Goal: Check status: Check status

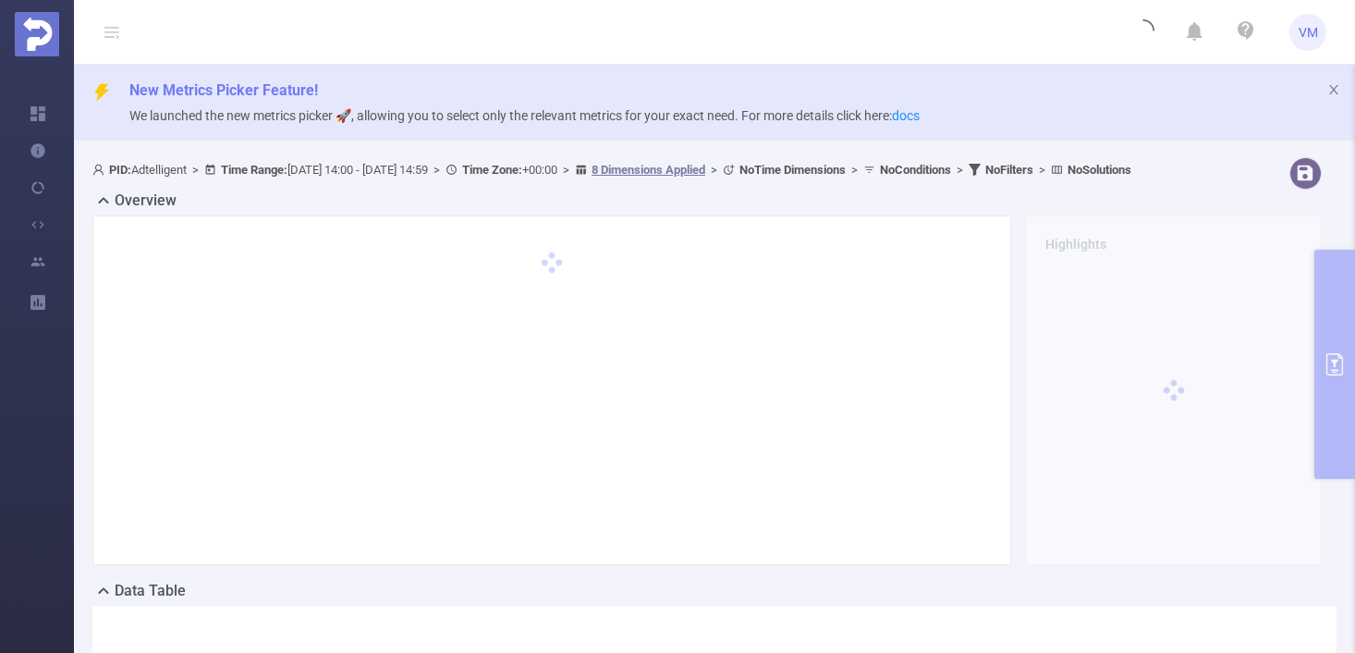
click at [1304, 31] on span "VM" at bounding box center [1308, 32] width 19 height 37
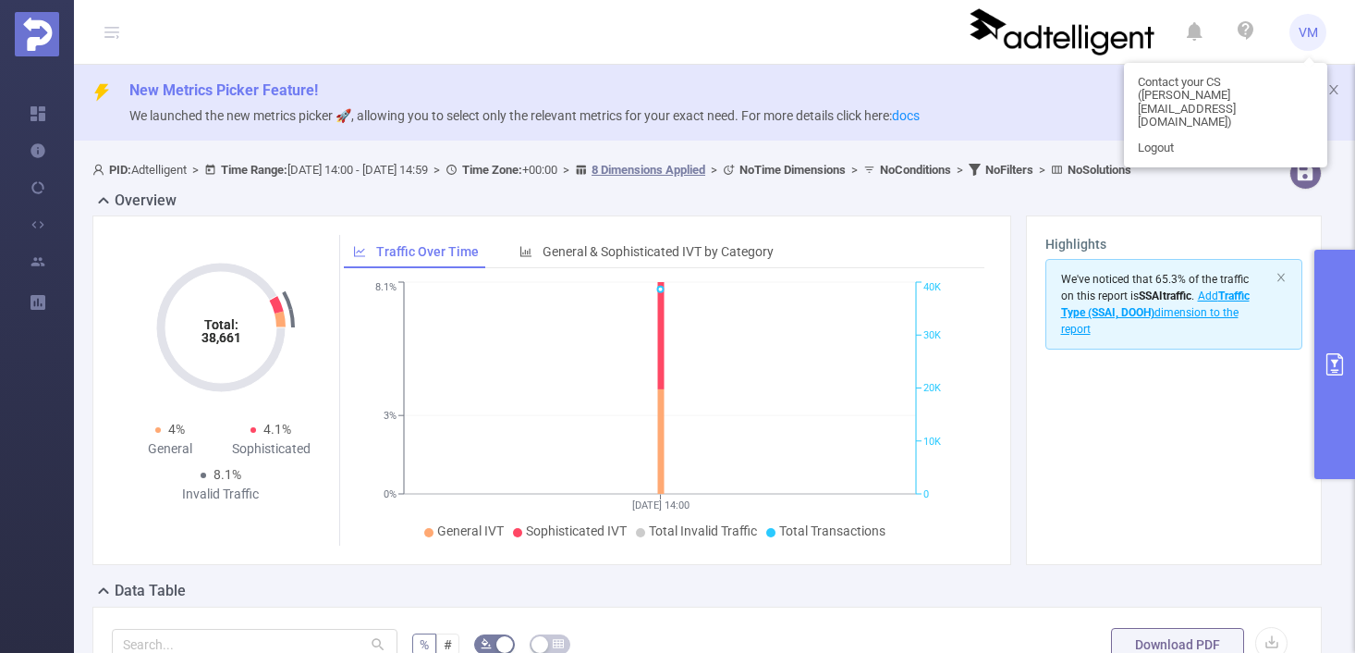
click at [973, 212] on div "Overview" at bounding box center [714, 203] width 1244 height 26
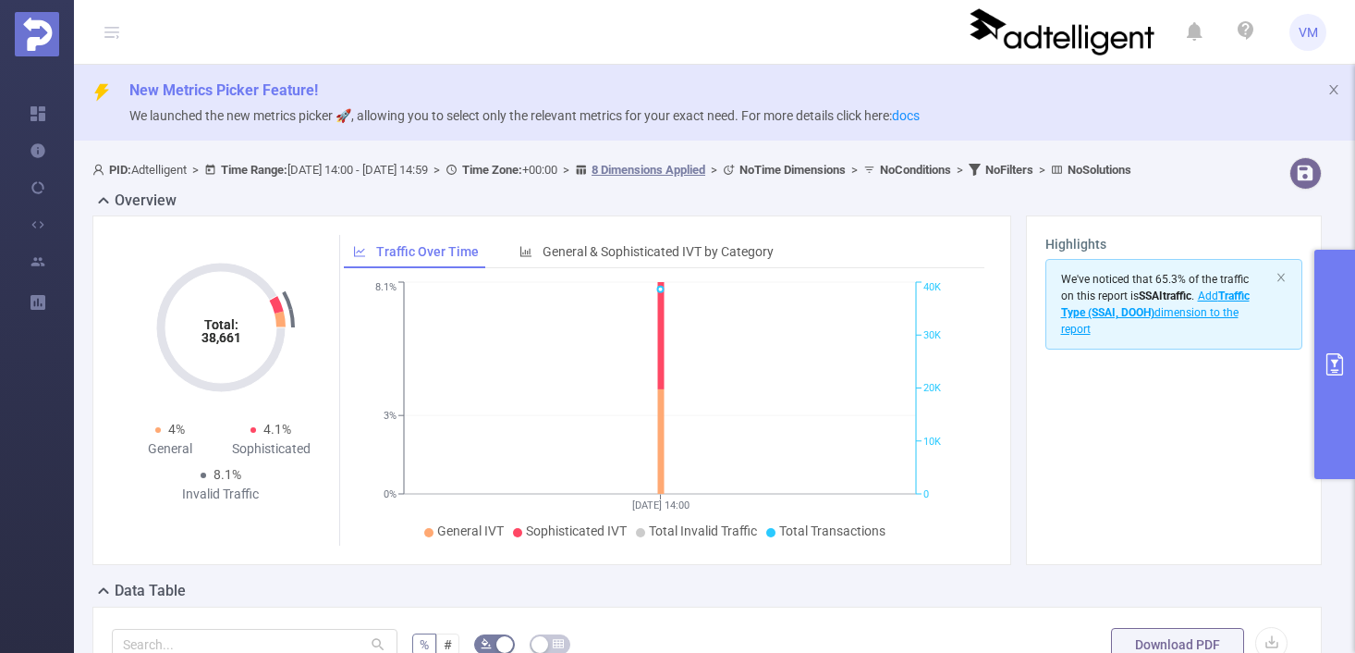
click at [1335, 294] on button "primary" at bounding box center [1335, 364] width 41 height 229
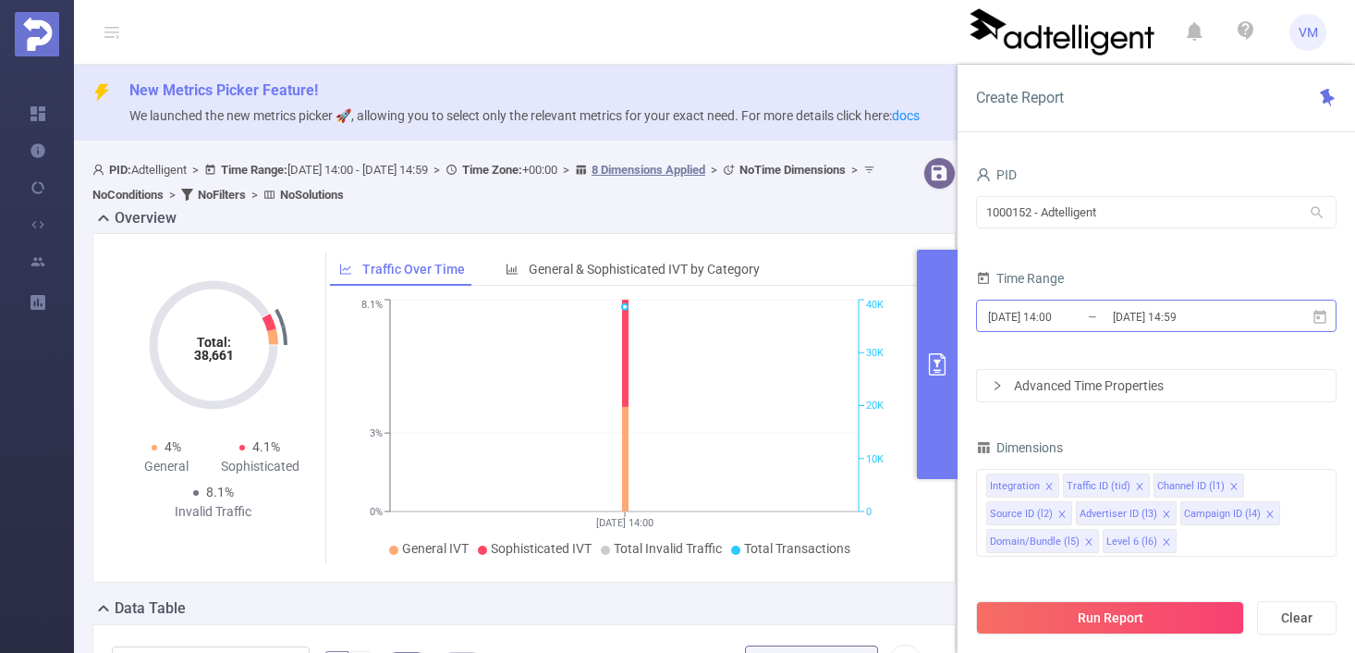
click at [1166, 318] on input "[DATE] 14:59" at bounding box center [1186, 316] width 150 height 25
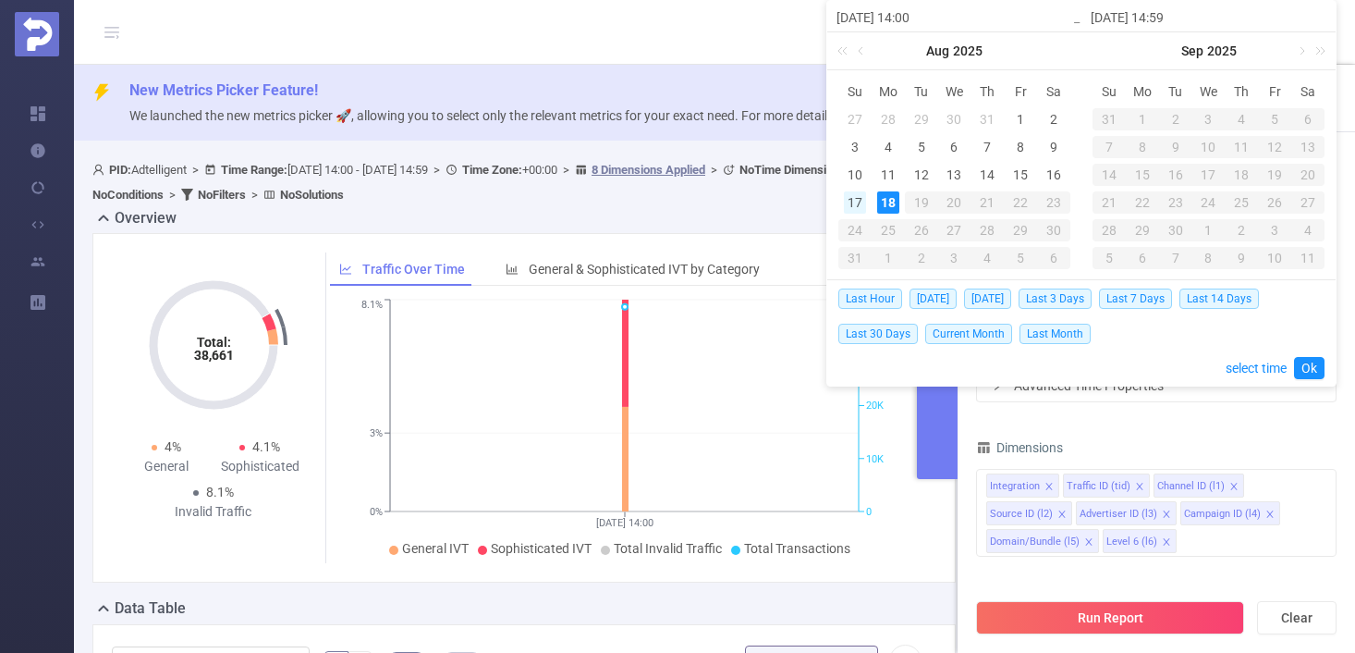
click at [859, 202] on div "17" at bounding box center [855, 202] width 22 height 22
type input "[DATE] 14:00"
type input "[DATE] 14:59"
type input "[DATE] 14:00"
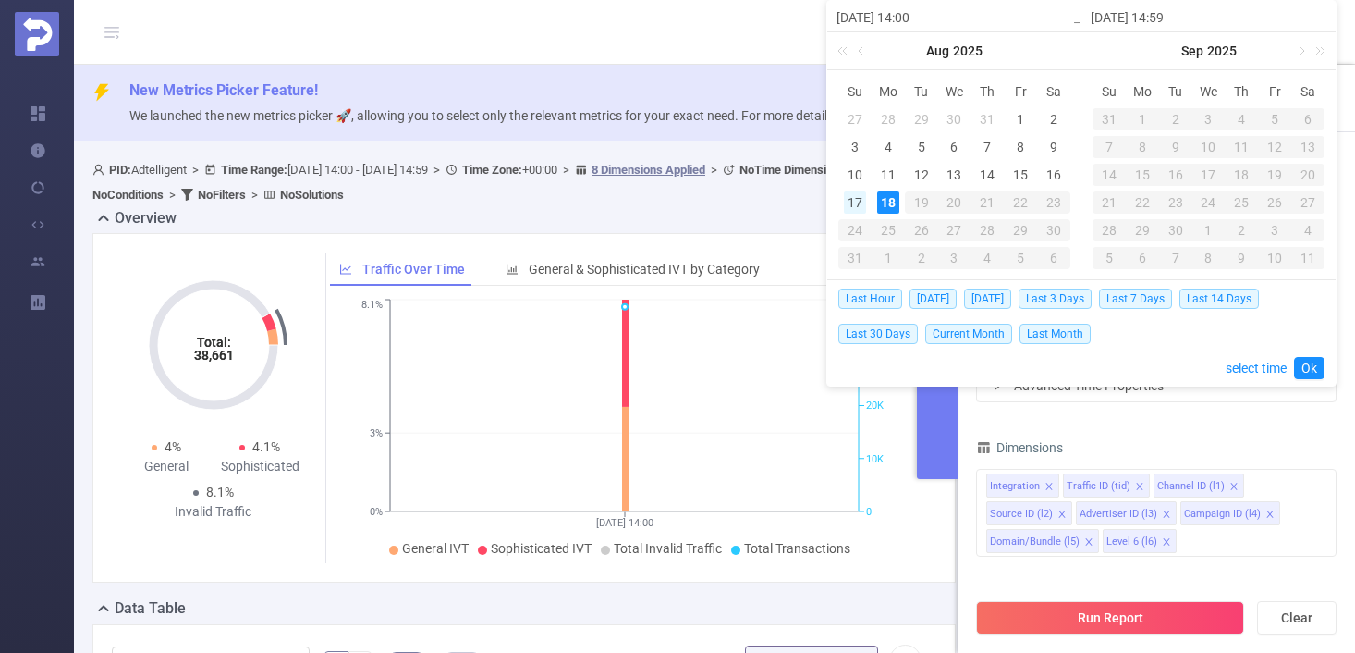
type input "[DATE] 14:59"
click at [1309, 366] on link "Ok" at bounding box center [1309, 368] width 31 height 22
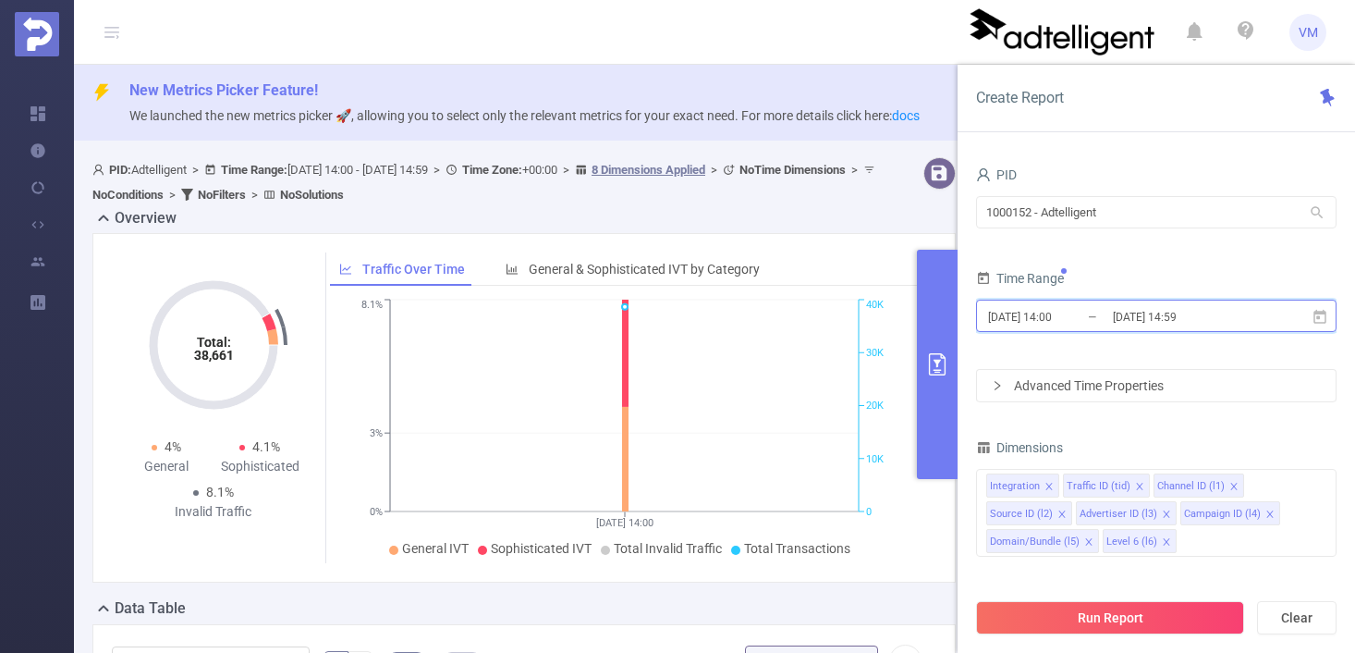
click at [1281, 320] on span "[DATE] 14:00 _ [DATE] 14:59" at bounding box center [1156, 316] width 361 height 32
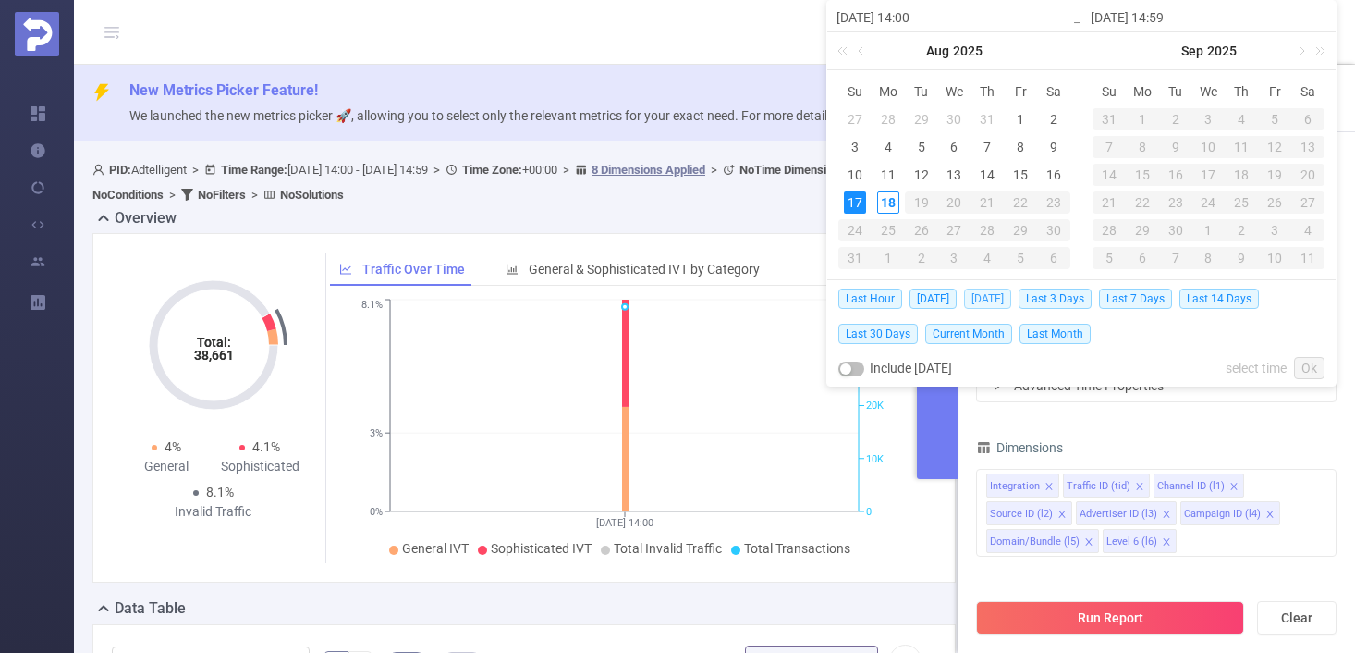
click at [996, 299] on span "[DATE]" at bounding box center [987, 298] width 47 height 20
type input "[DATE] 00:00"
type input "[DATE] 23:59"
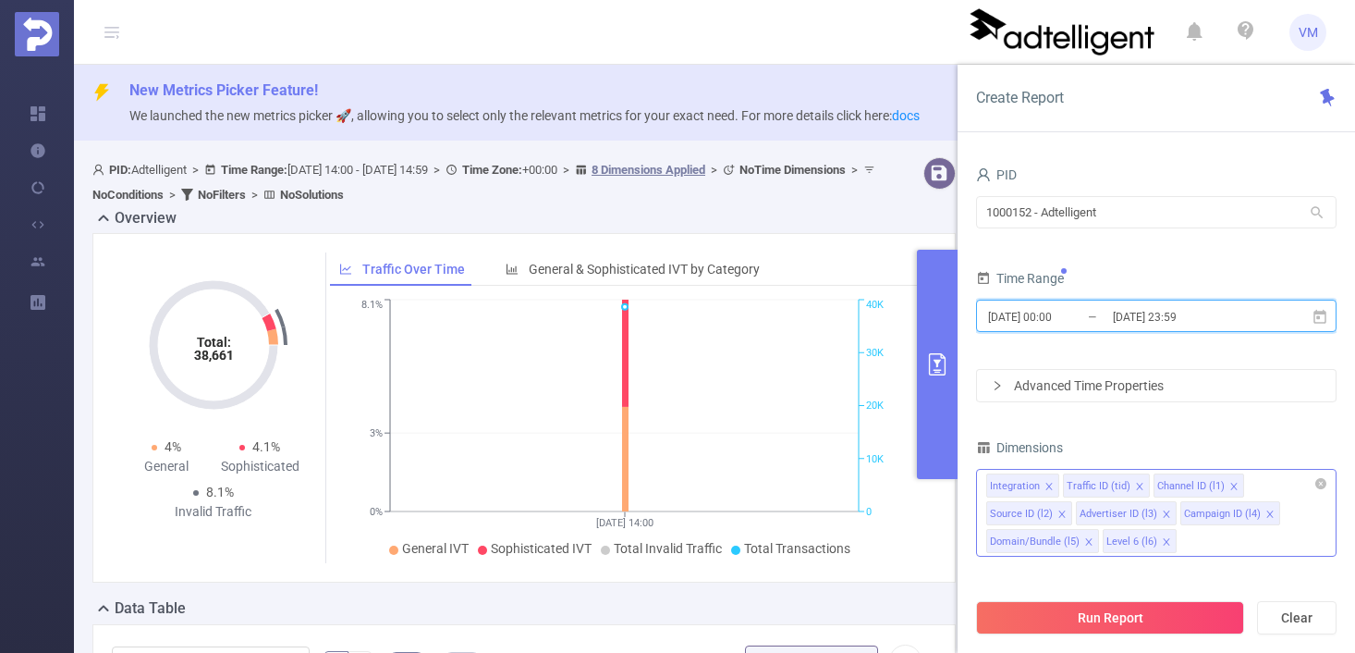
click at [1230, 487] on icon "icon: close" at bounding box center [1234, 486] width 9 height 9
drag, startPoint x: 1293, startPoint y: 514, endPoint x: 1271, endPoint y: 505, distance: 24.0
click at [1293, 514] on icon "icon: close" at bounding box center [1296, 513] width 6 height 6
click at [1225, 486] on icon "icon: close" at bounding box center [1229, 486] width 9 height 9
click at [1242, 485] on icon "icon: close" at bounding box center [1244, 486] width 9 height 9
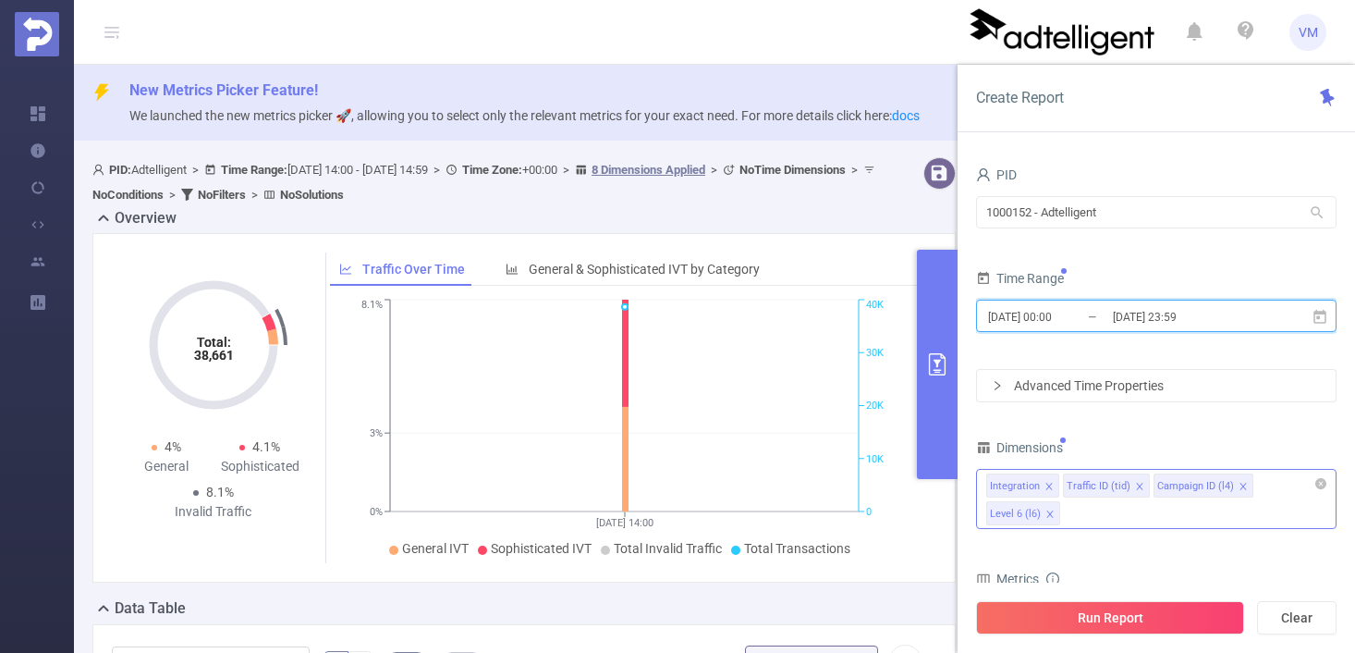
click at [1241, 484] on icon "icon: close" at bounding box center [1243, 486] width 9 height 9
click at [1214, 484] on icon "icon: close" at bounding box center [1217, 486] width 6 height 6
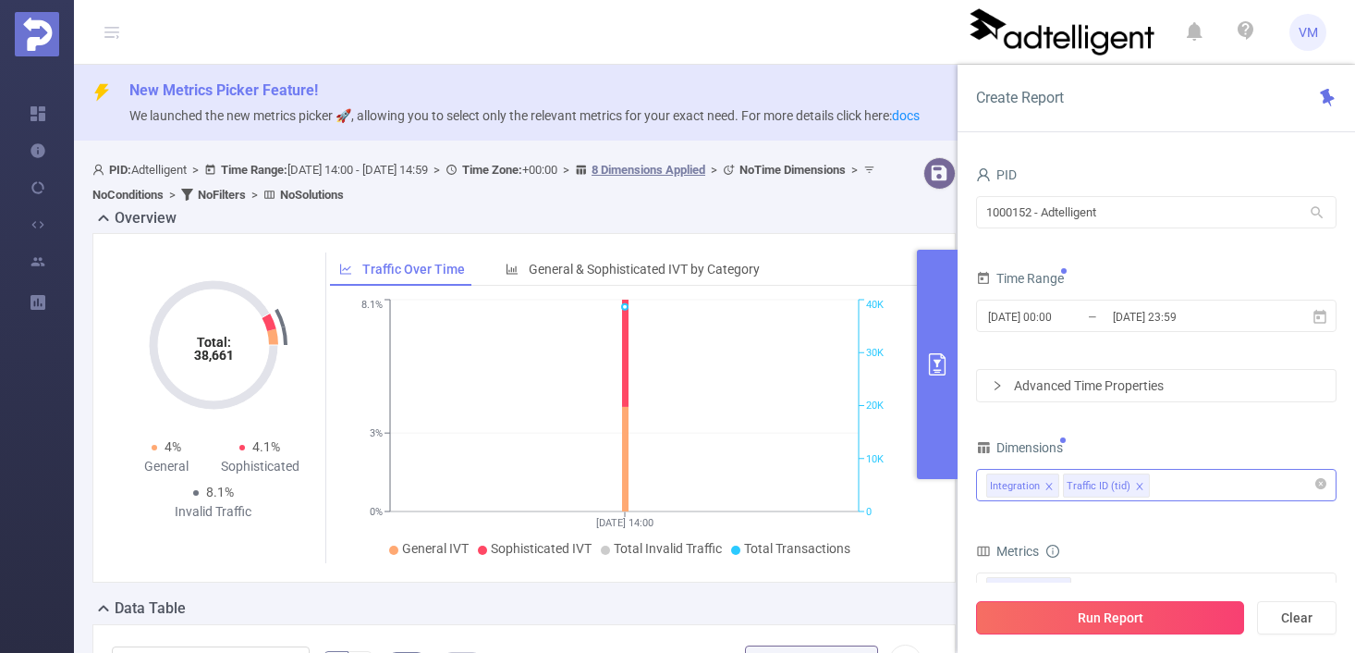
click at [1133, 624] on button "Run Report" at bounding box center [1110, 617] width 268 height 33
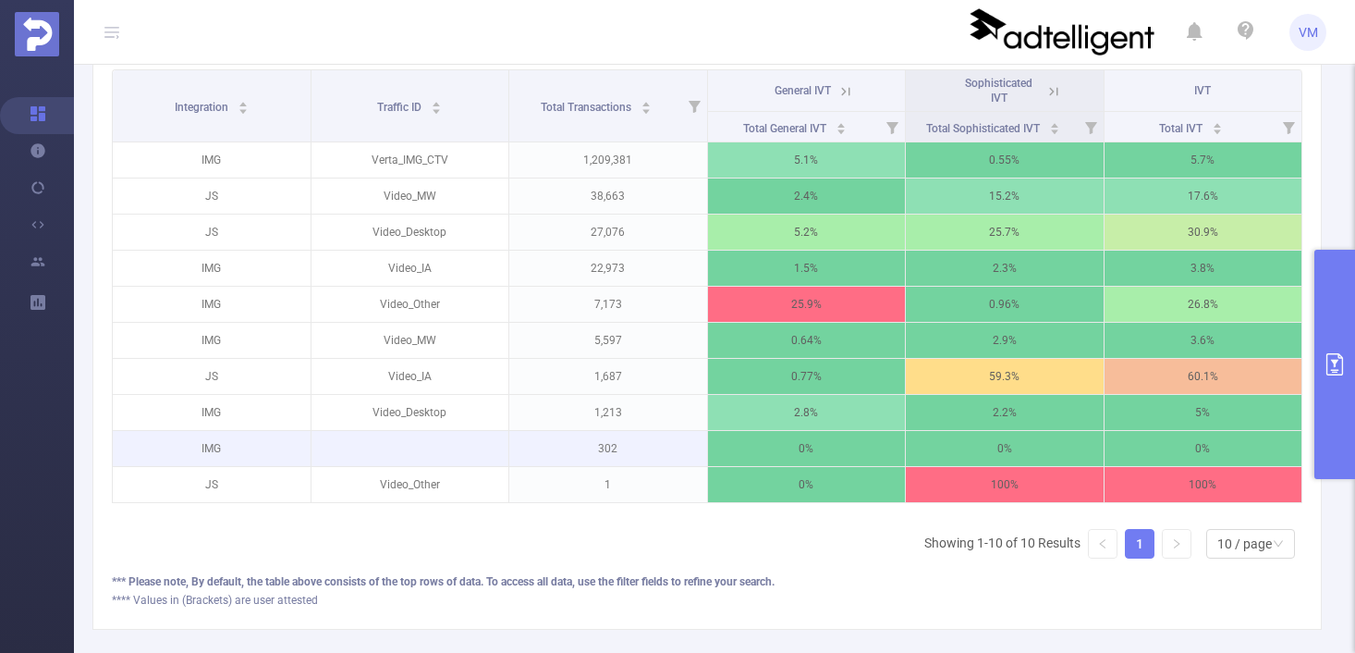
scroll to position [602, 0]
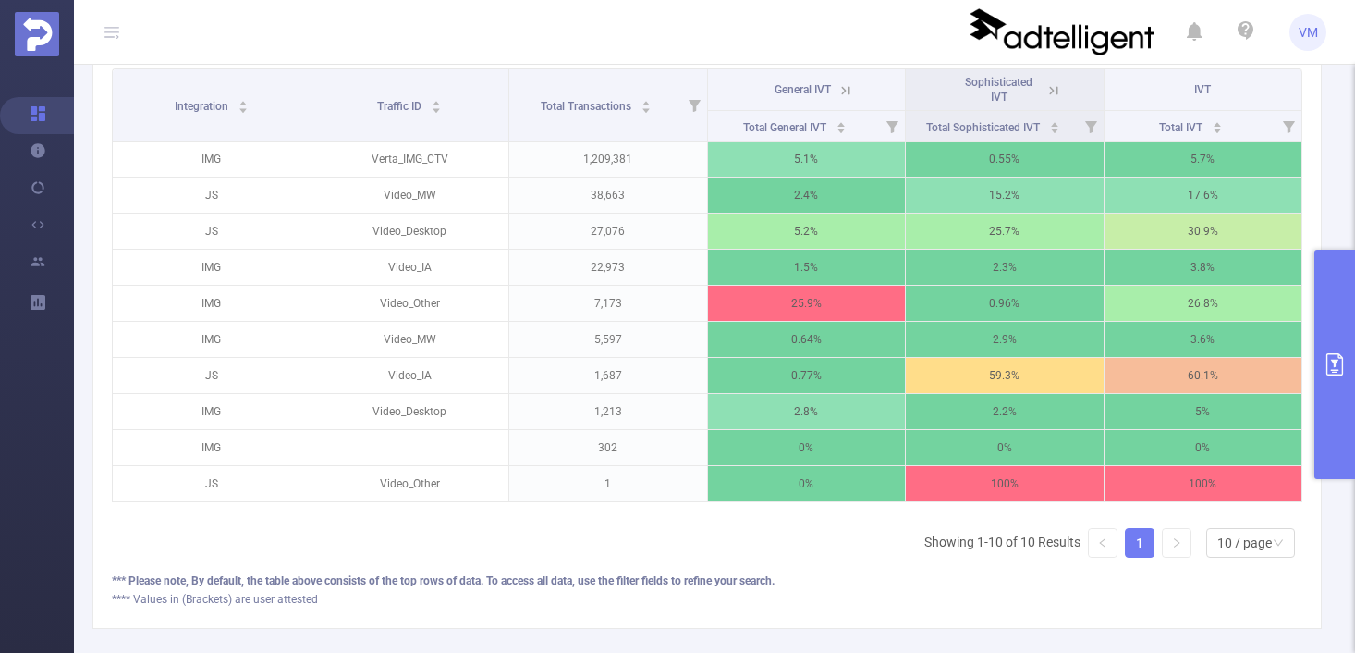
click at [1331, 288] on button "primary" at bounding box center [1335, 364] width 41 height 229
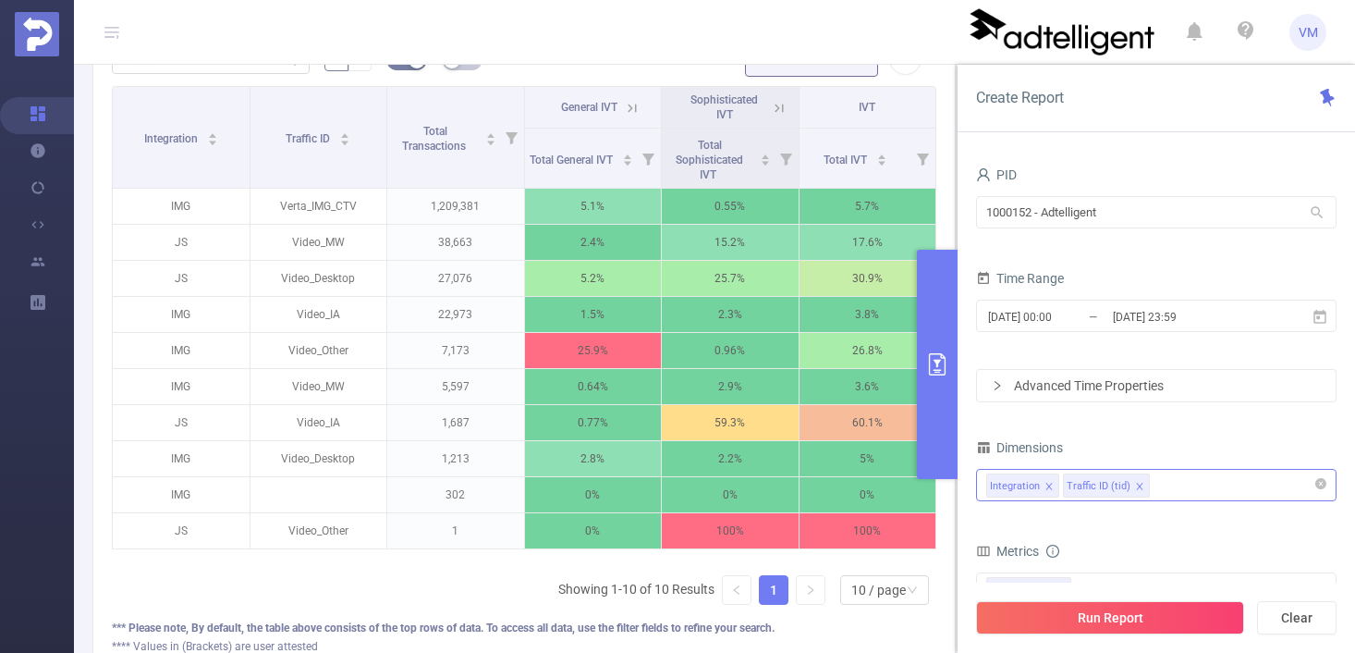
click at [1139, 483] on icon "icon: close" at bounding box center [1139, 486] width 9 height 9
click at [1146, 618] on button "Run Report" at bounding box center [1110, 617] width 268 height 33
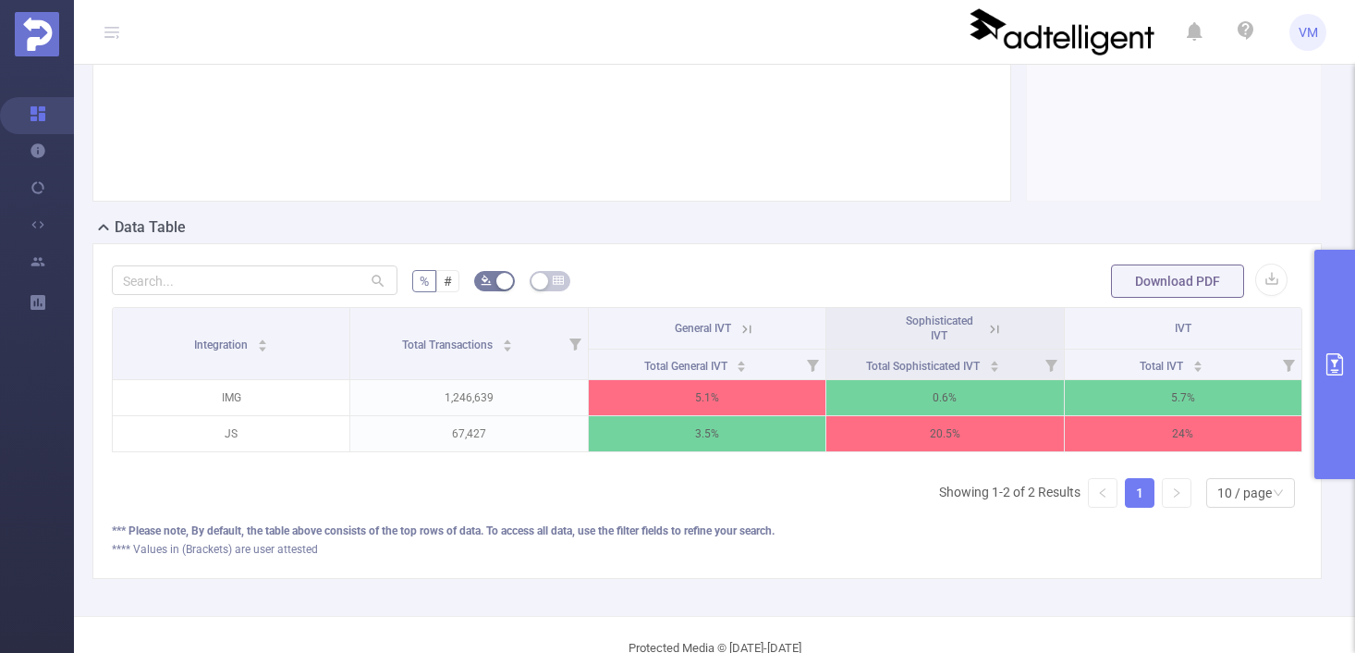
click at [1338, 330] on button "primary" at bounding box center [1335, 364] width 41 height 229
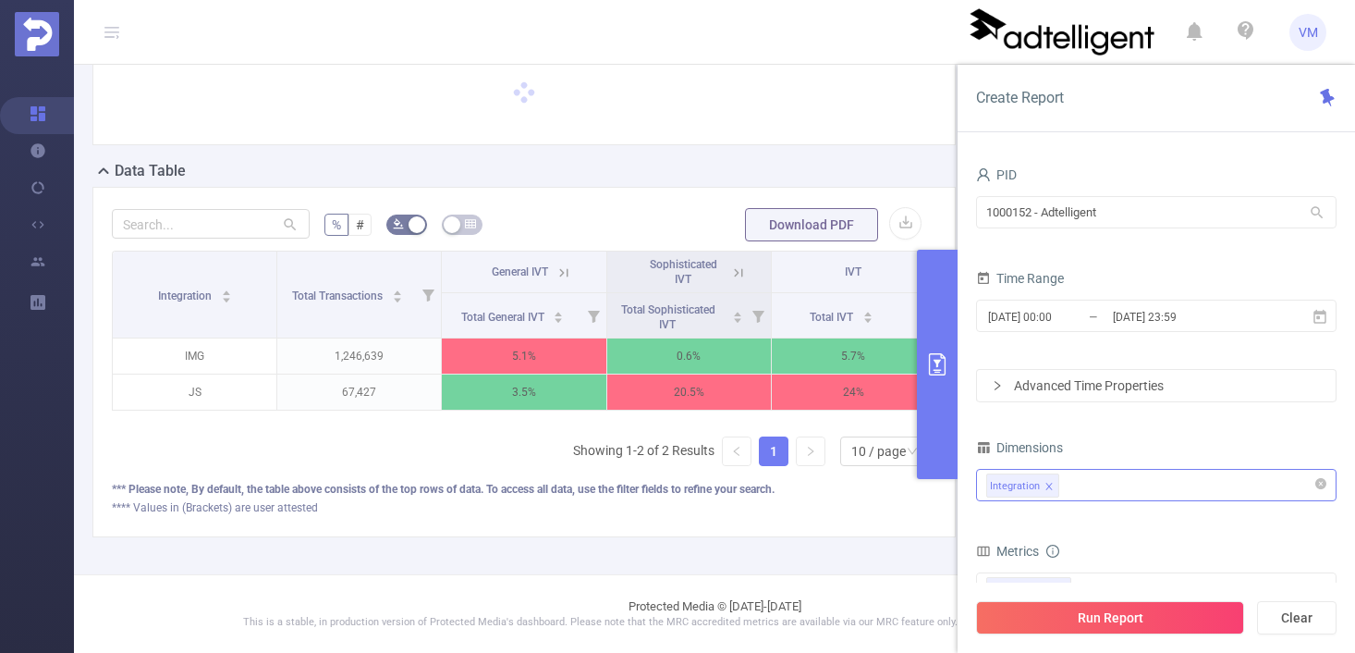
scroll to position [201, 0]
click at [1125, 199] on input "1000152 - Adtelligent" at bounding box center [1156, 212] width 361 height 32
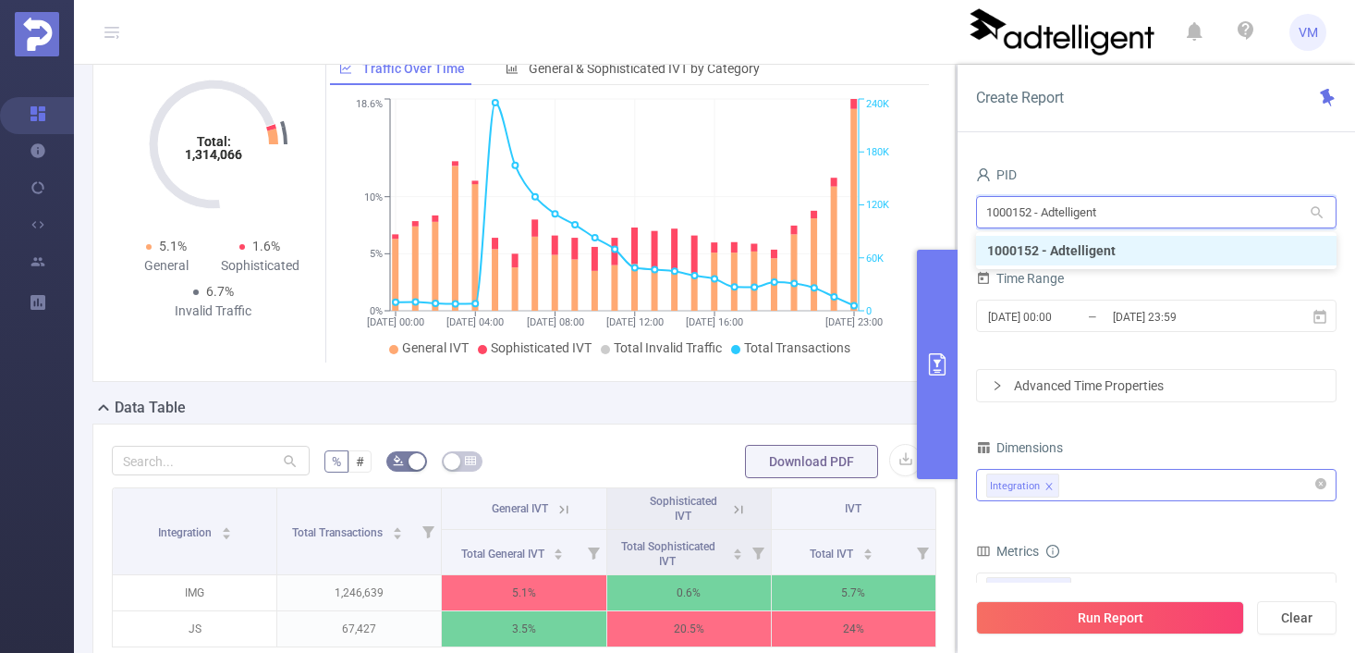
drag, startPoint x: 1183, startPoint y: 209, endPoint x: 835, endPoint y: 182, distance: 349.6
click at [835, 180] on section "PID: Adtelligent > Time Range: [DATE] 00:00 - [DATE] 23:59 > Time Zone: +00:00 …" at bounding box center [714, 380] width 1281 height 862
click at [1080, 247] on li "1000460 - Adtelligent_PreBid" at bounding box center [1156, 251] width 361 height 30
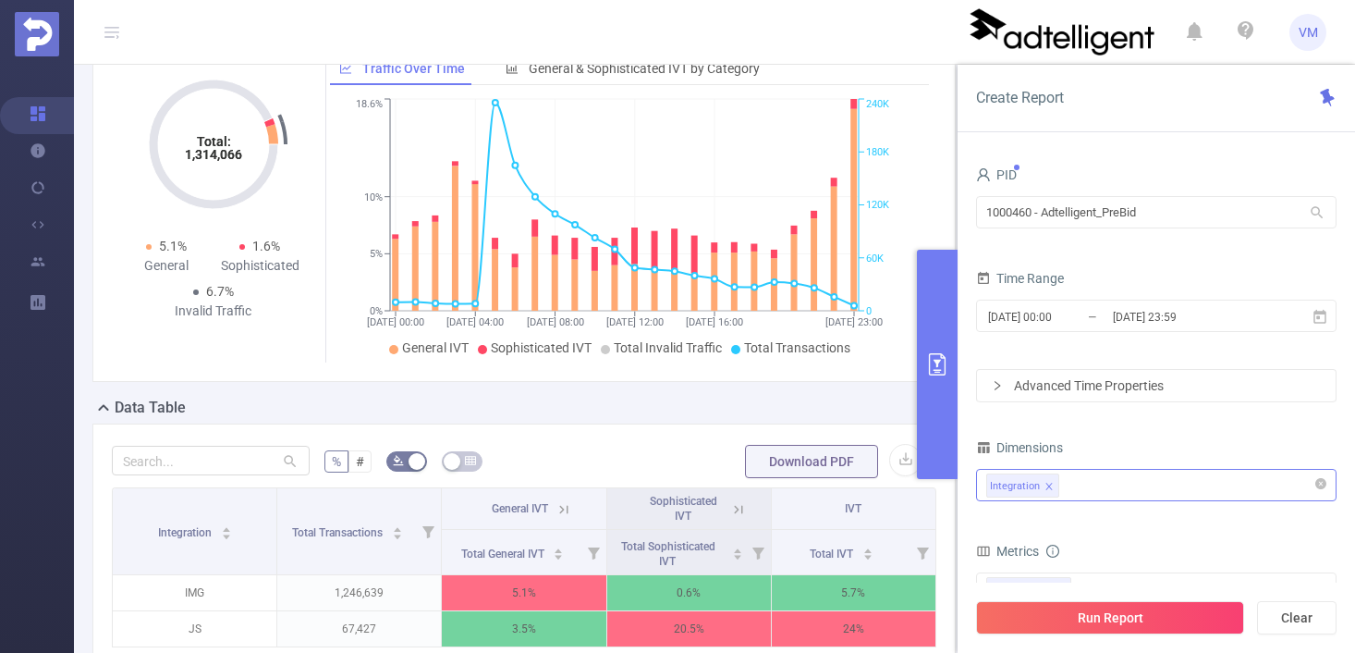
click at [1157, 153] on div "PID 1000460 - Adtelligent_PreBid 1000460 - Adtelligent_PreBid Time Range [DATE]…" at bounding box center [1157, 414] width 398 height 542
click at [1156, 618] on button "Run Report" at bounding box center [1110, 617] width 268 height 33
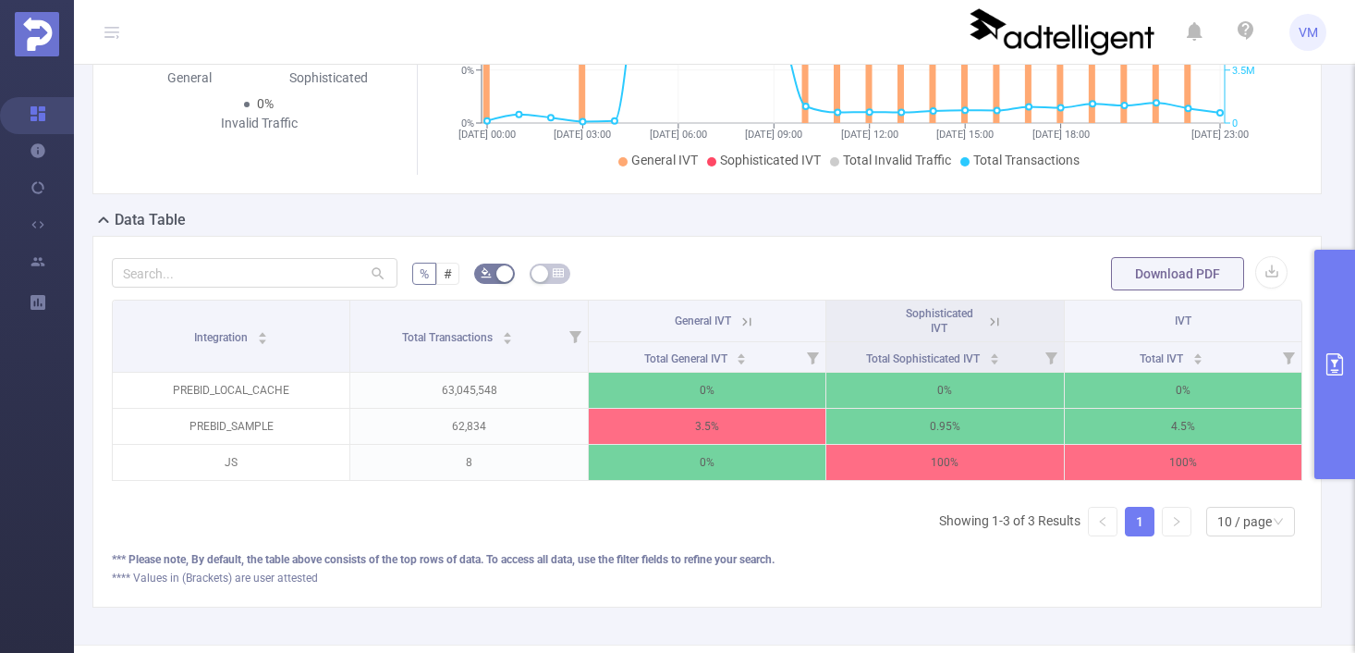
scroll to position [414, 0]
